Goal: Complete application form

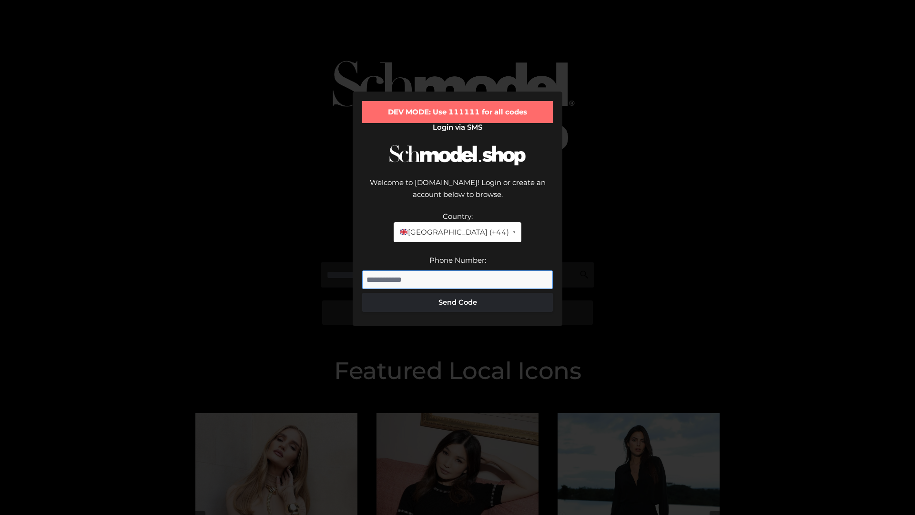
click at [457, 270] on input "Phone Number:" at bounding box center [457, 279] width 191 height 19
type input "**********"
click at [457, 293] on button "Send Code" at bounding box center [457, 302] width 191 height 19
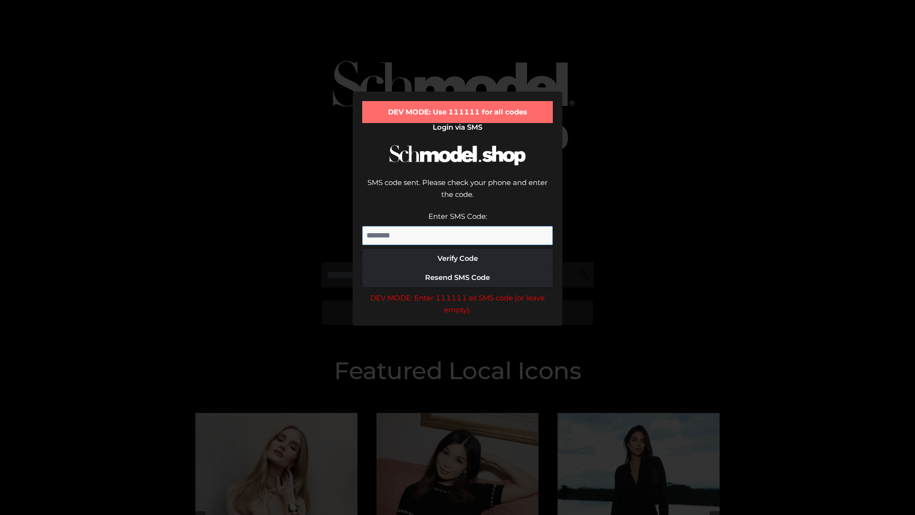
click at [457, 226] on input "Enter SMS Code:" at bounding box center [457, 235] width 191 height 19
type input "******"
click at [457, 249] on button "Verify Code" at bounding box center [457, 258] width 191 height 19
click at [457, 292] on div "DEV MODE: Enter 111111 as SMS code (or leave empty)." at bounding box center [457, 304] width 191 height 24
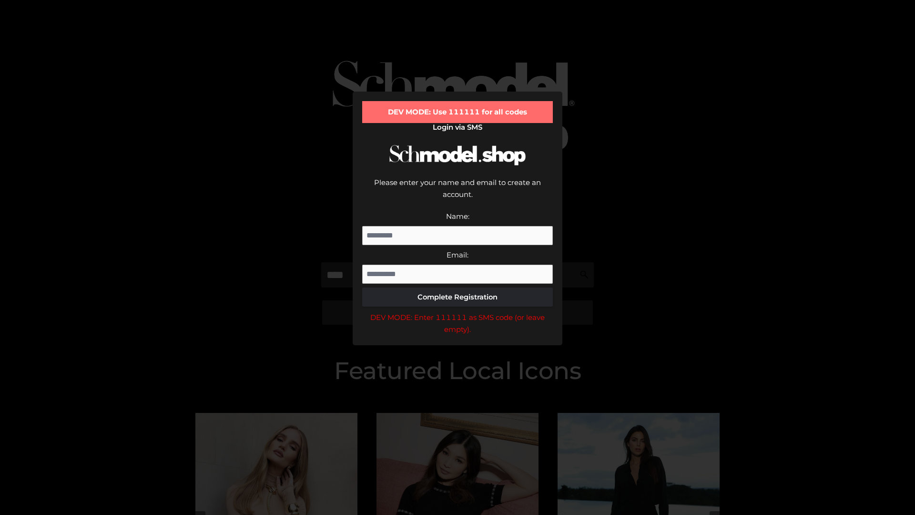
click at [457, 311] on div "DEV MODE: Enter 111111 as SMS code (or leave empty)." at bounding box center [457, 323] width 191 height 24
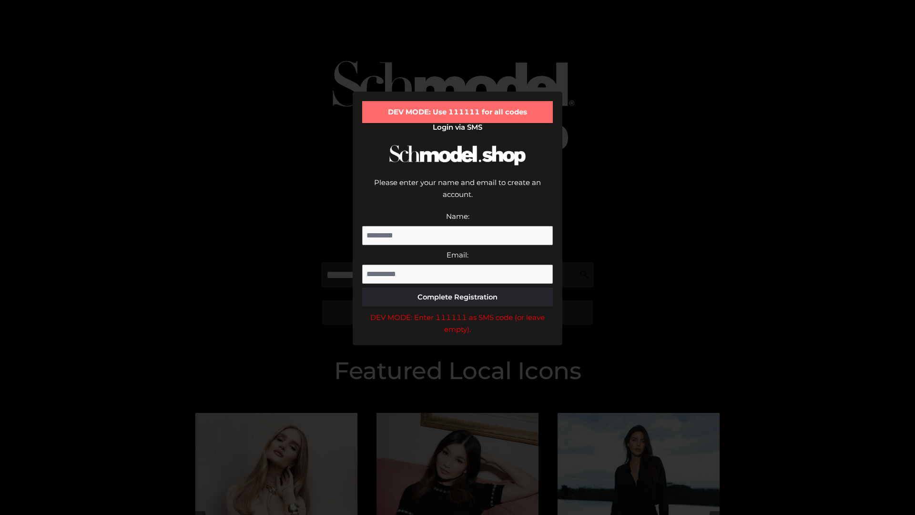
click at [457, 311] on div "DEV MODE: Enter 111111 as SMS code (or leave empty)." at bounding box center [457, 323] width 191 height 24
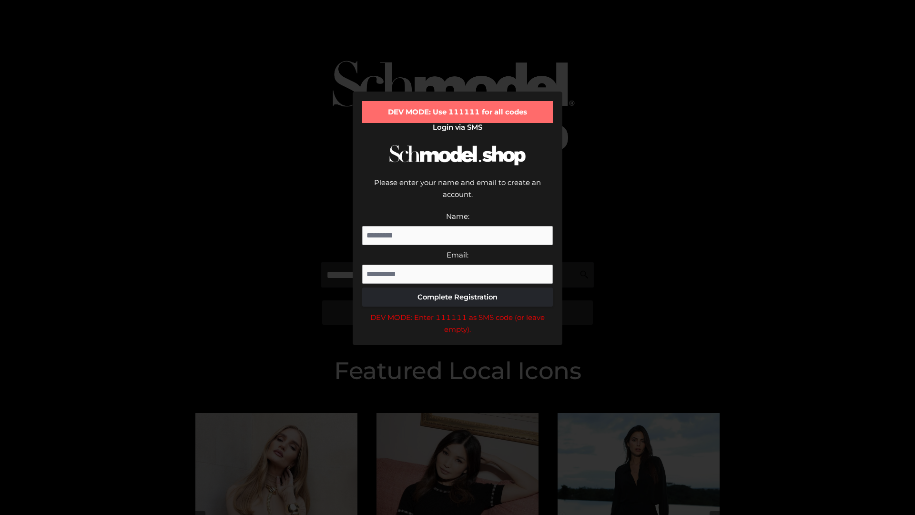
click at [457, 311] on div "DEV MODE: Enter 111111 as SMS code (or leave empty)." at bounding box center [457, 323] width 191 height 24
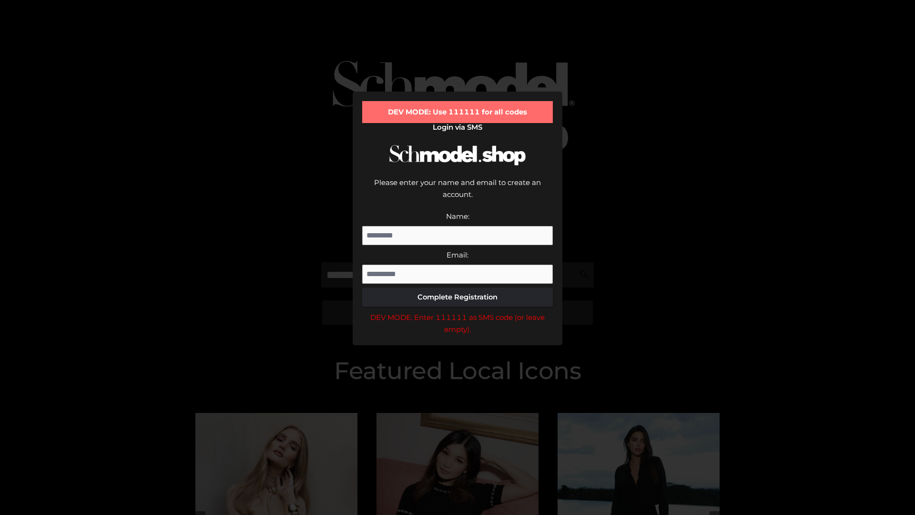
click at [457, 311] on div "DEV MODE: Enter 111111 as SMS code (or leave empty)." at bounding box center [457, 323] width 191 height 24
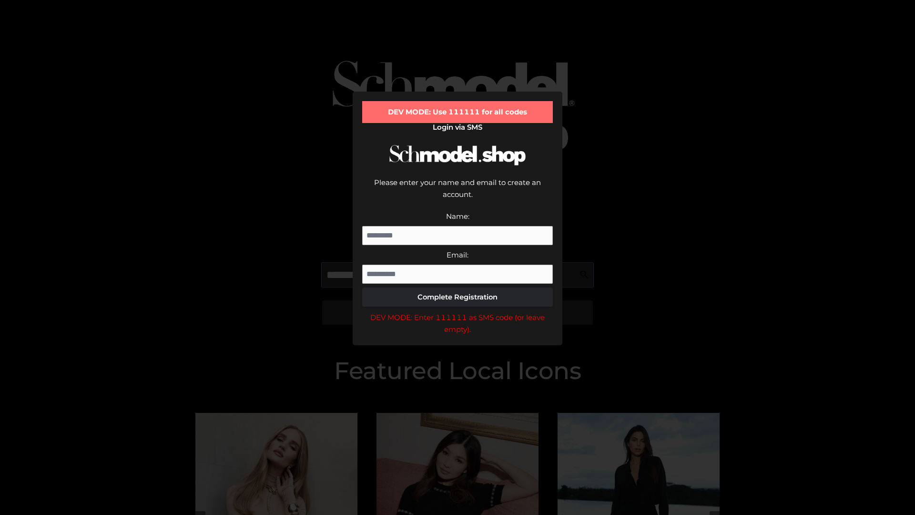
scroll to position [0, 0]
click at [457, 311] on div "DEV MODE: Enter 111111 as SMS code (or leave empty)." at bounding box center [457, 323] width 191 height 24
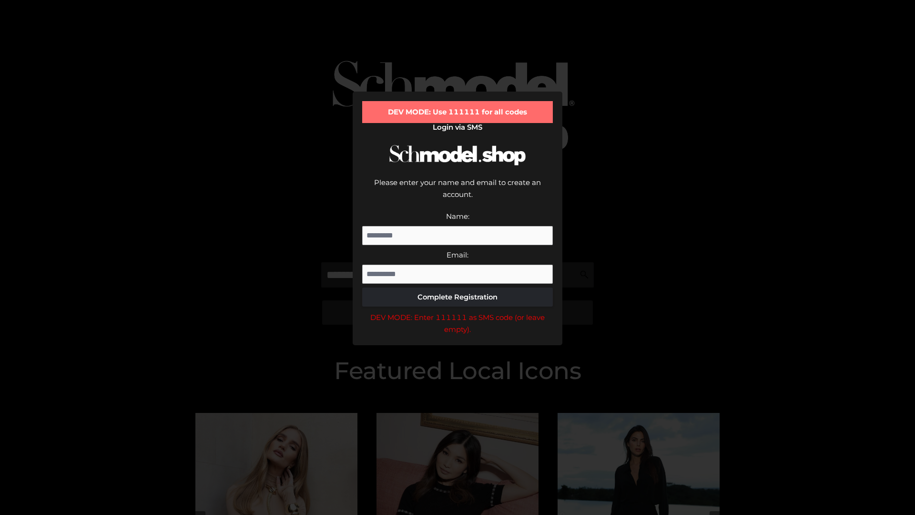
click at [457, 311] on div "DEV MODE: Enter 111111 as SMS code (or leave empty)." at bounding box center [457, 323] width 191 height 24
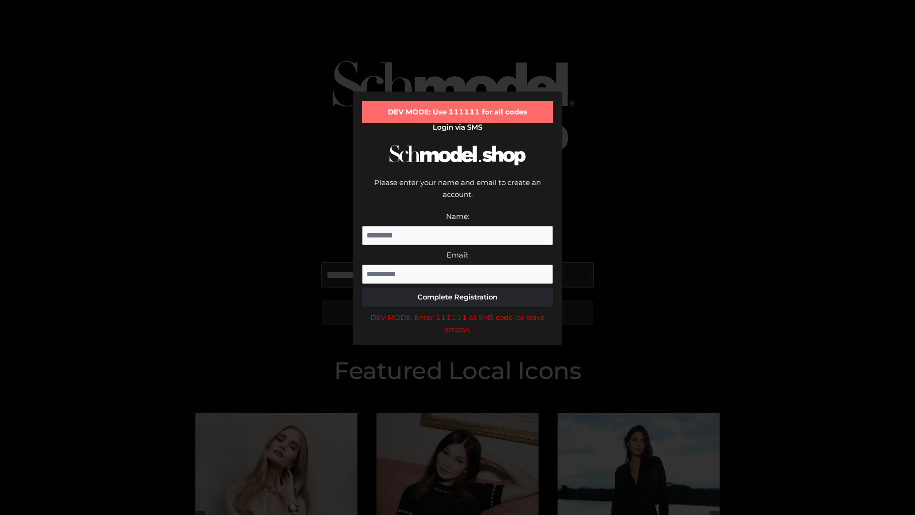
scroll to position [0, 58]
click at [457, 311] on div "DEV MODE: Enter 111111 as SMS code (or leave empty)." at bounding box center [457, 323] width 191 height 24
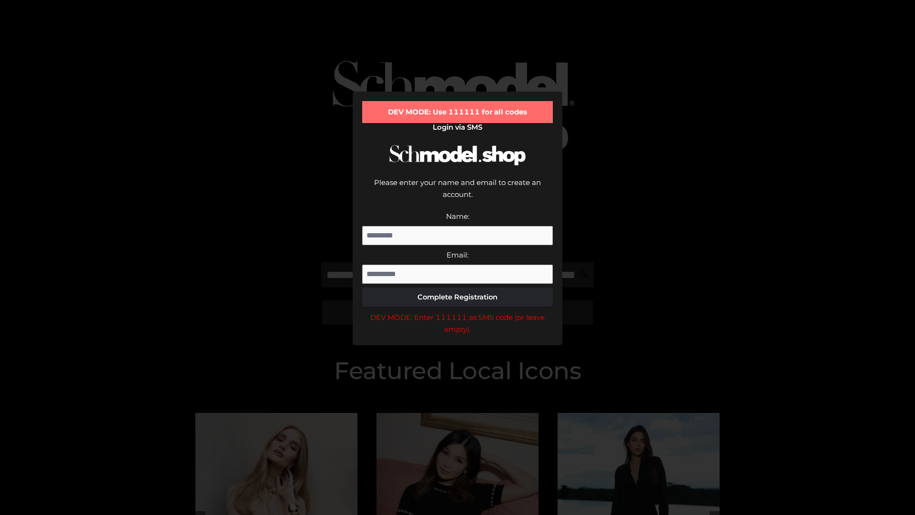
click at [457, 311] on div "DEV MODE: Enter 111111 as SMS code (or leave empty)." at bounding box center [457, 323] width 191 height 24
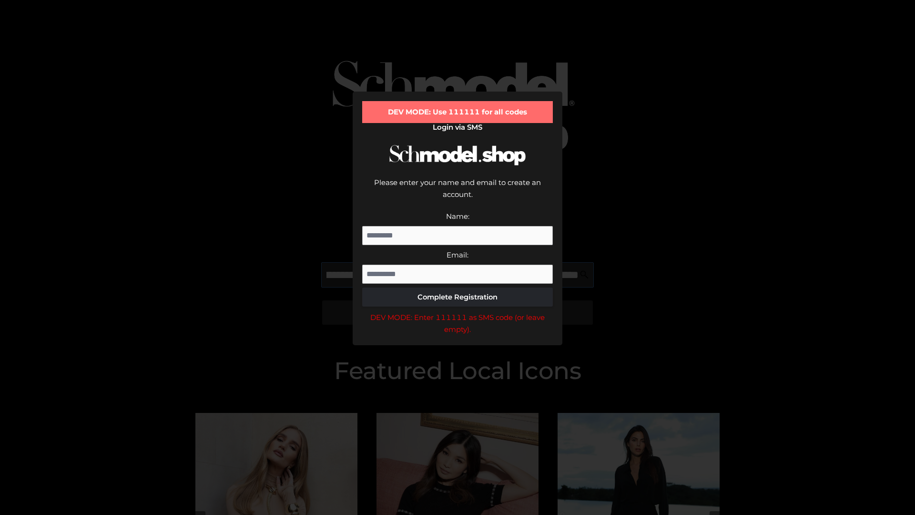
scroll to position [0, 118]
click at [457, 311] on div "DEV MODE: Enter 111111 as SMS code (or leave empty)." at bounding box center [457, 323] width 191 height 24
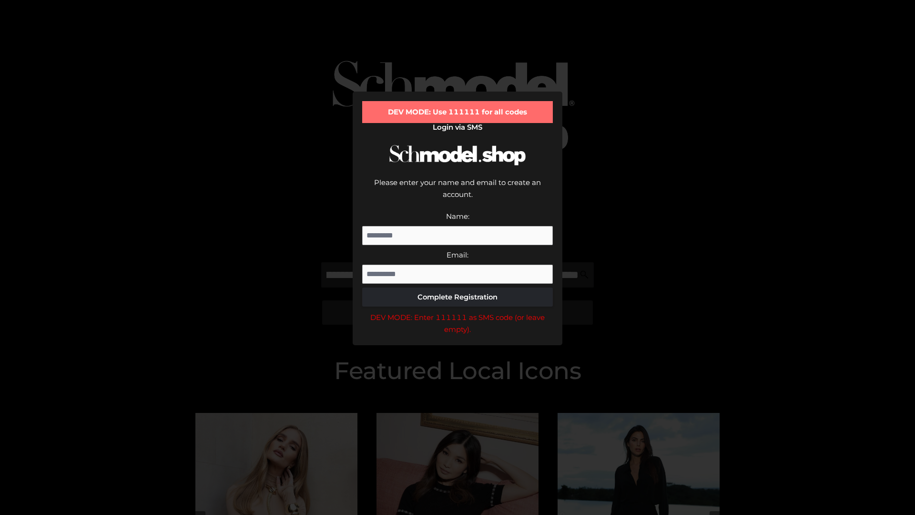
click at [457, 311] on div "DEV MODE: Enter 111111 as SMS code (or leave empty)." at bounding box center [457, 323] width 191 height 24
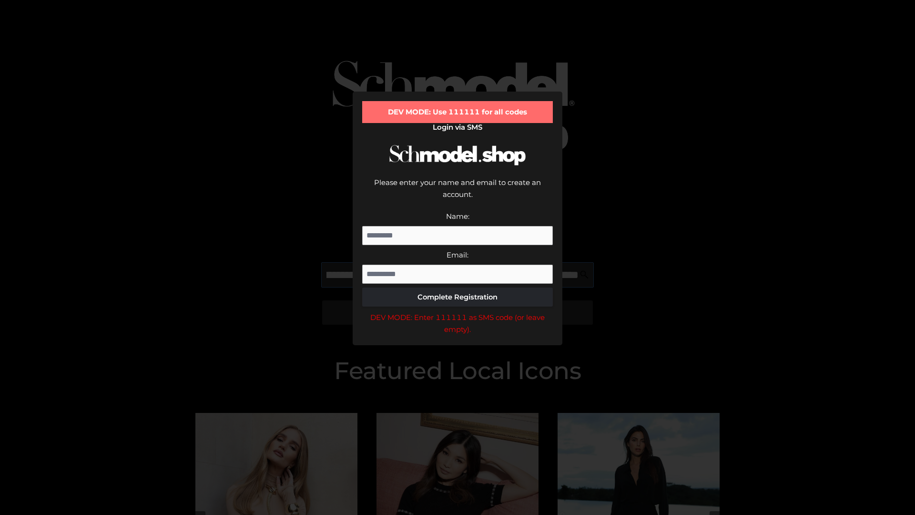
scroll to position [0, 173]
click at [457, 311] on div "DEV MODE: Enter 111111 as SMS code (or leave empty)." at bounding box center [457, 323] width 191 height 24
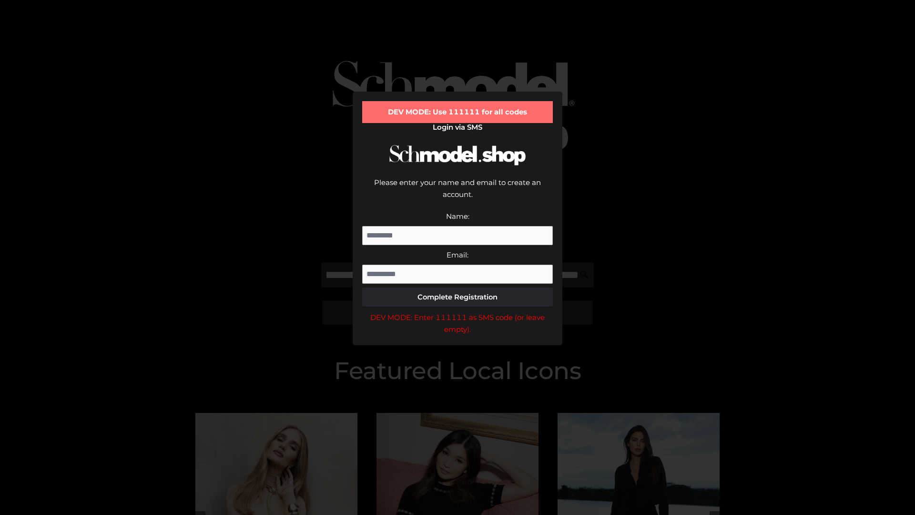
click at [457, 311] on div "DEV MODE: Enter 111111 as SMS code (or leave empty)." at bounding box center [457, 323] width 191 height 24
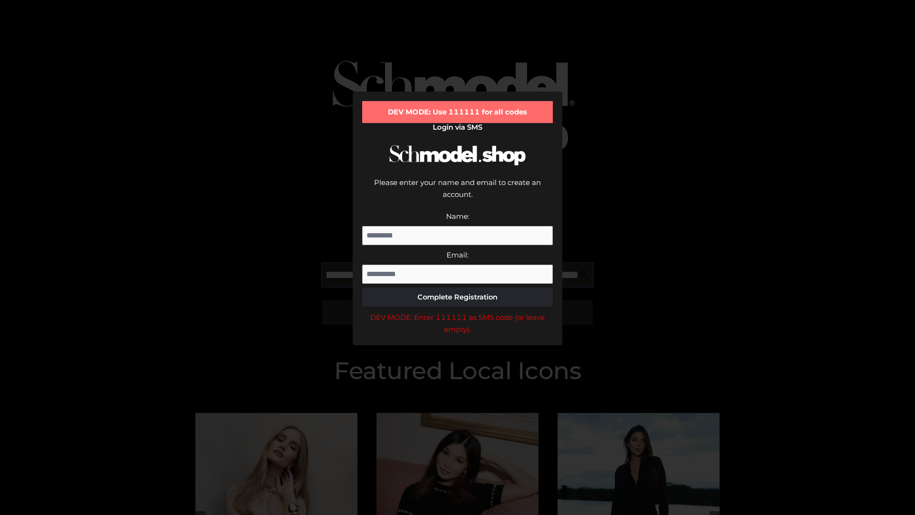
scroll to position [0, 231]
click at [457, 311] on div "DEV MODE: Enter 111111 as SMS code (or leave empty)." at bounding box center [457, 323] width 191 height 24
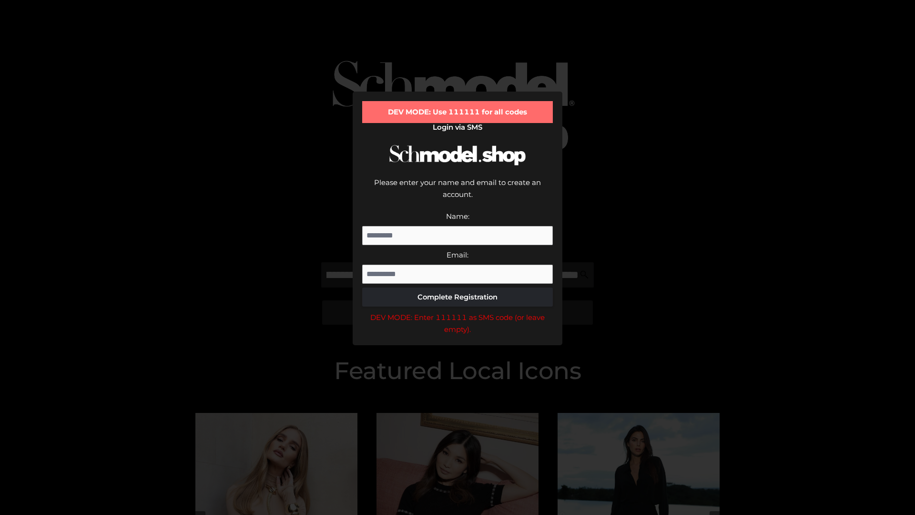
click at [457, 311] on div "DEV MODE: Enter 111111 as SMS code (or leave empty)." at bounding box center [457, 323] width 191 height 24
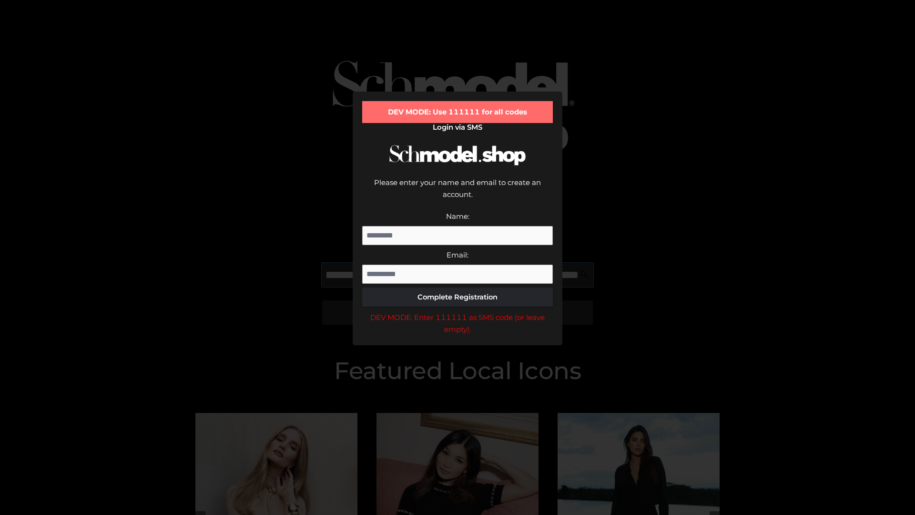
scroll to position [0, 291]
click at [457, 311] on div "DEV MODE: Enter 111111 as SMS code (or leave empty)." at bounding box center [457, 323] width 191 height 24
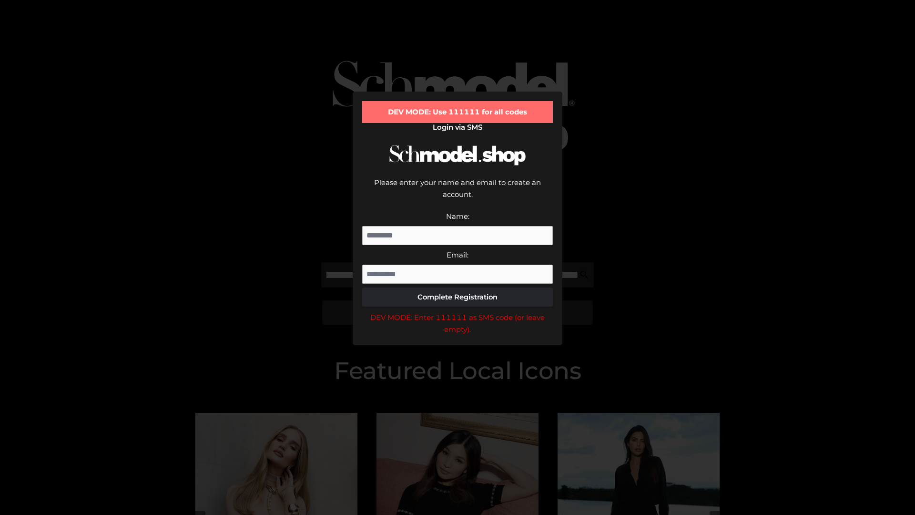
click at [457, 311] on div "DEV MODE: Enter 111111 as SMS code (or leave empty)." at bounding box center [457, 323] width 191 height 24
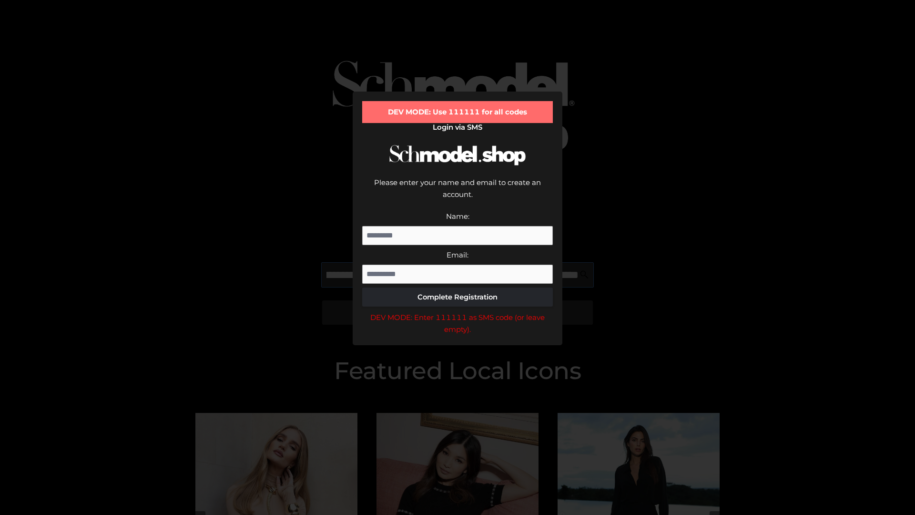
scroll to position [0, 345]
click at [457, 311] on div "DEV MODE: Enter 111111 as SMS code (or leave empty)." at bounding box center [457, 323] width 191 height 24
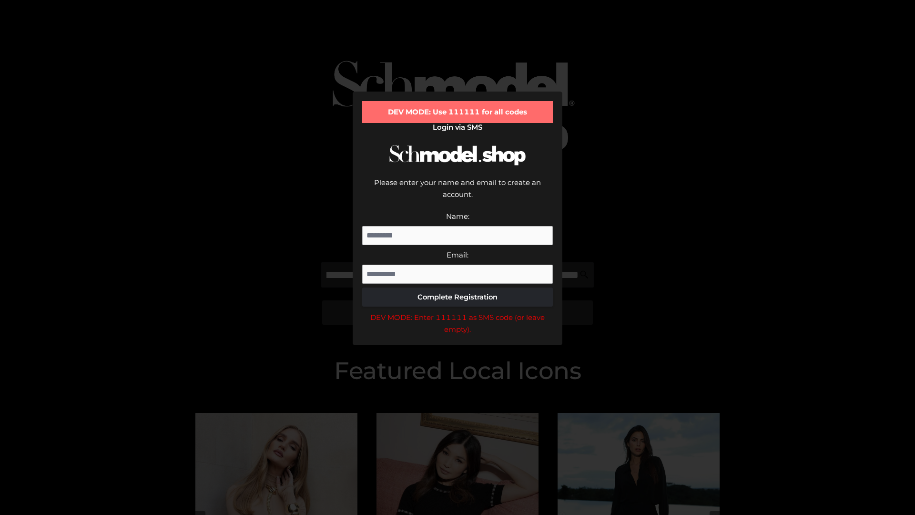
click at [457, 311] on div "DEV MODE: Enter 111111 as SMS code (or leave empty)." at bounding box center [457, 323] width 191 height 24
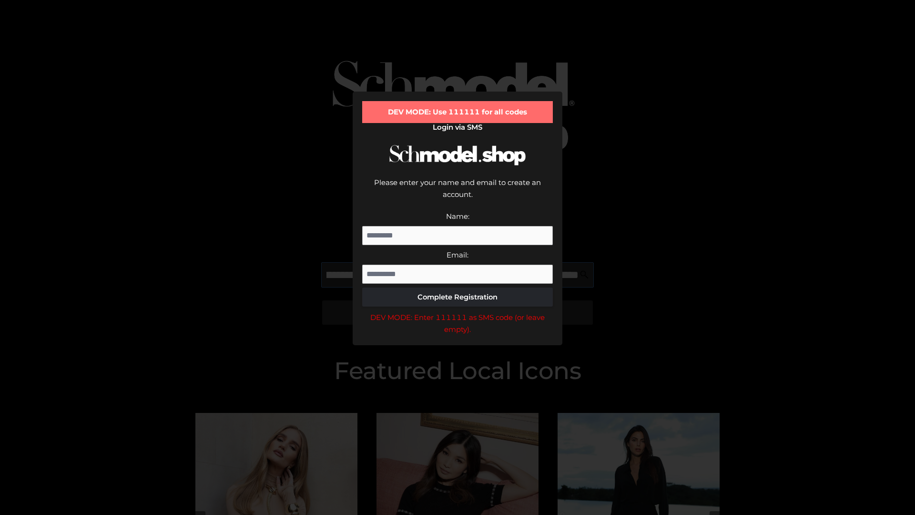
scroll to position [0, 403]
click at [457, 311] on div "DEV MODE: Enter 111111 as SMS code (or leave empty)." at bounding box center [457, 323] width 191 height 24
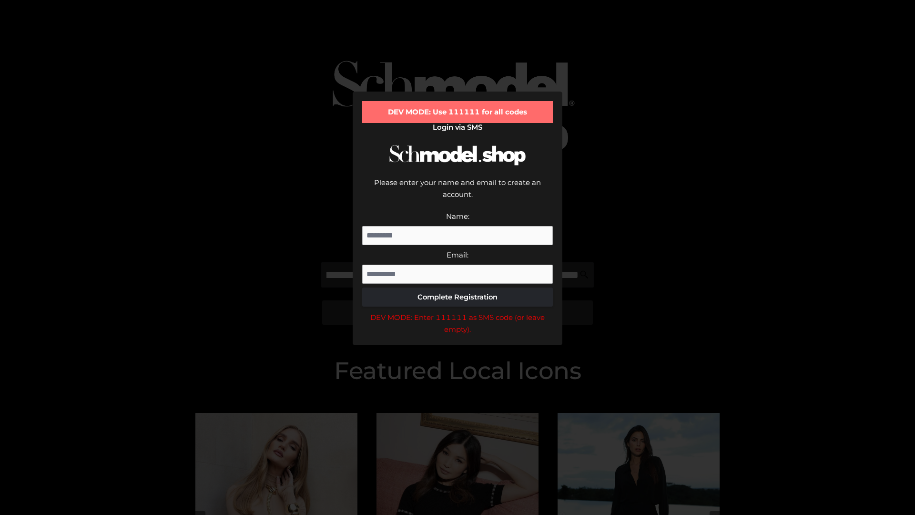
click at [457, 311] on div "DEV MODE: Enter 111111 as SMS code (or leave empty)." at bounding box center [457, 323] width 191 height 24
type input "**********"
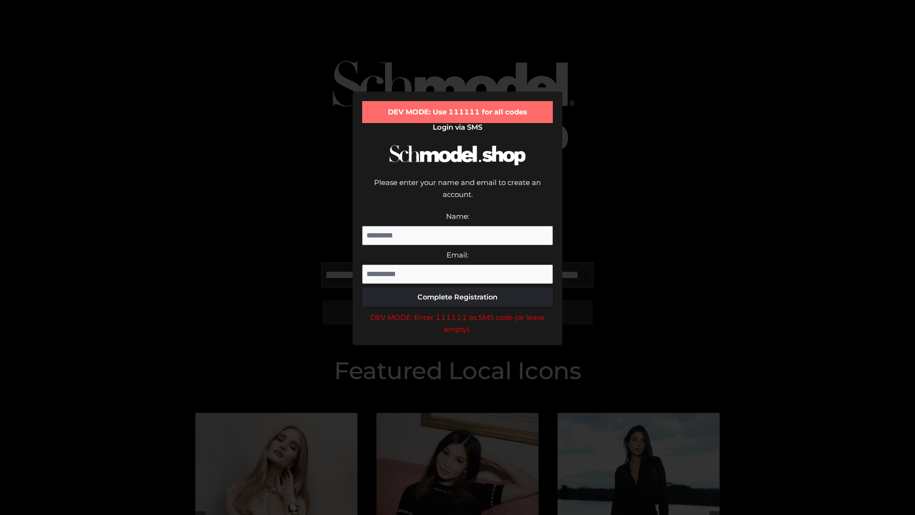
scroll to position [0, 449]
